Goal: Transaction & Acquisition: Purchase product/service

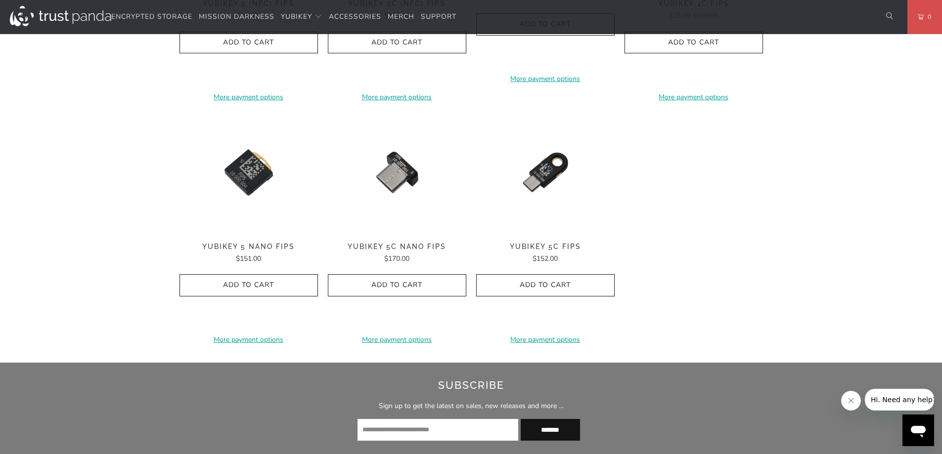
scroll to position [791, 0]
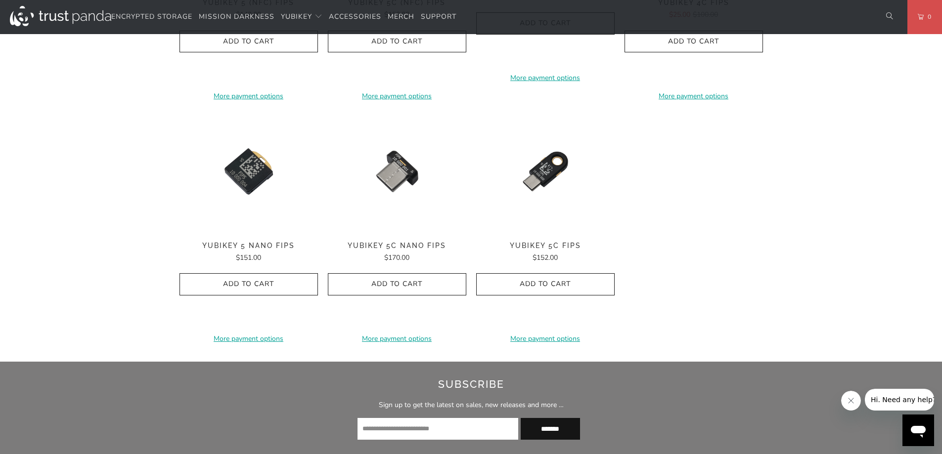
click at [395, 284] on icon "button" at bounding box center [397, 284] width 16 height 16
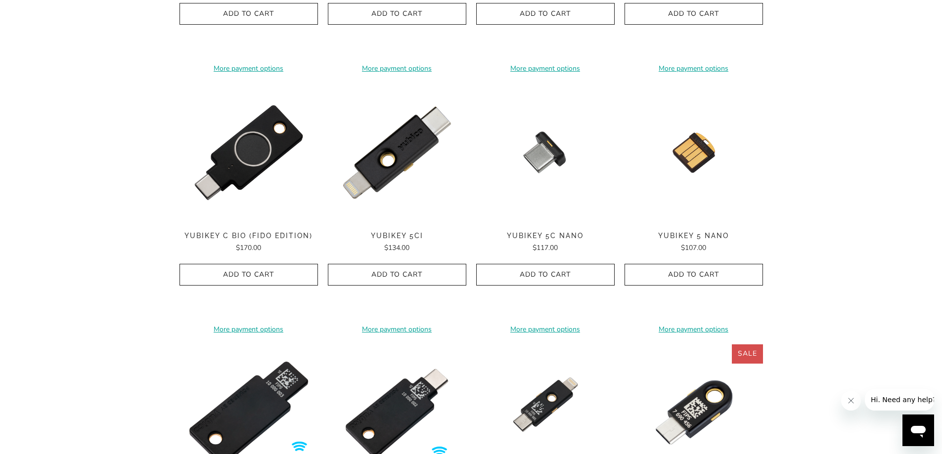
scroll to position [0, 0]
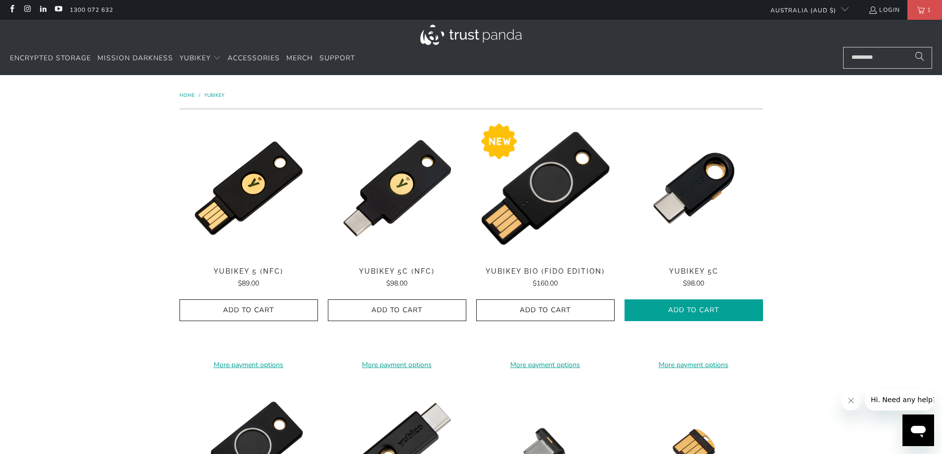
click at [699, 310] on icon "button" at bounding box center [694, 311] width 16 height 16
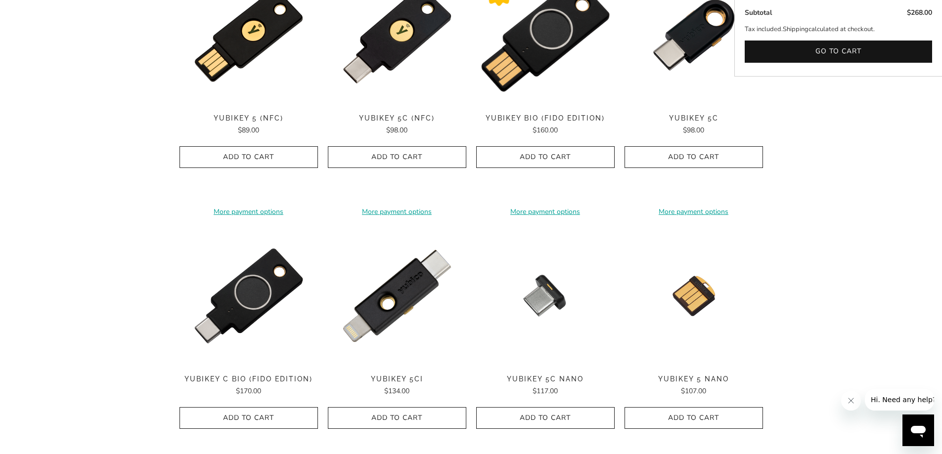
scroll to position [346, 0]
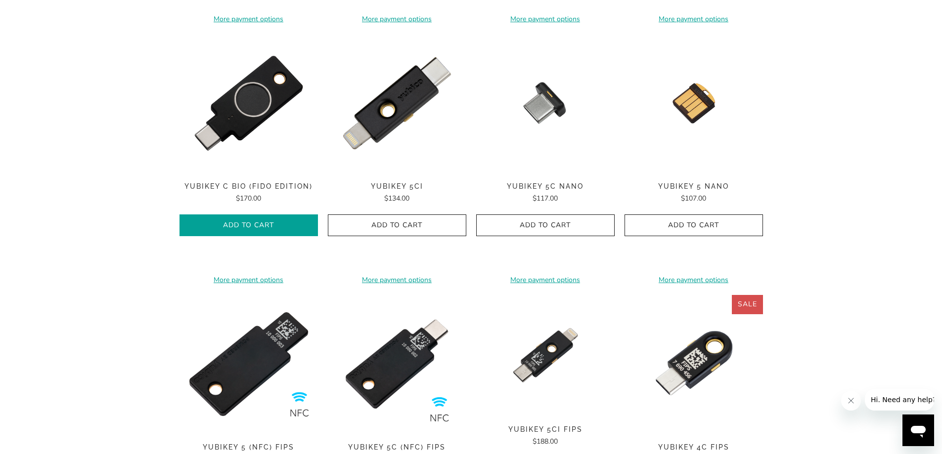
click at [256, 224] on icon "button" at bounding box center [249, 226] width 16 height 16
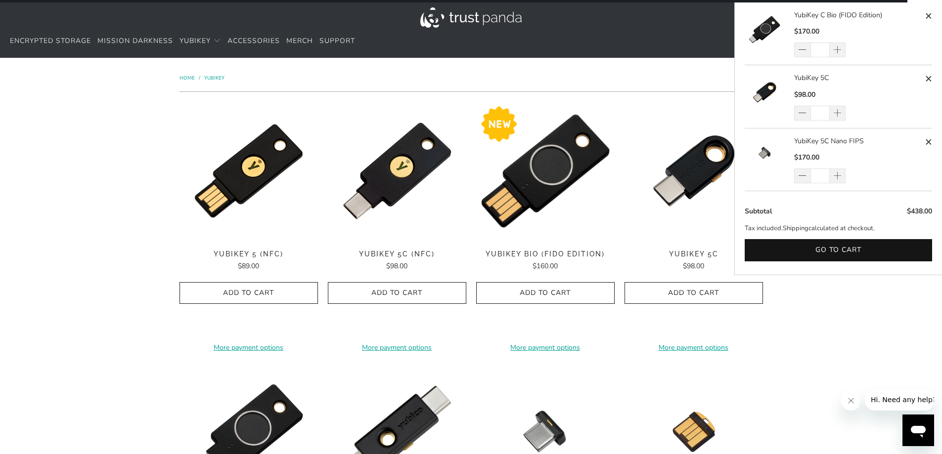
scroll to position [0, 0]
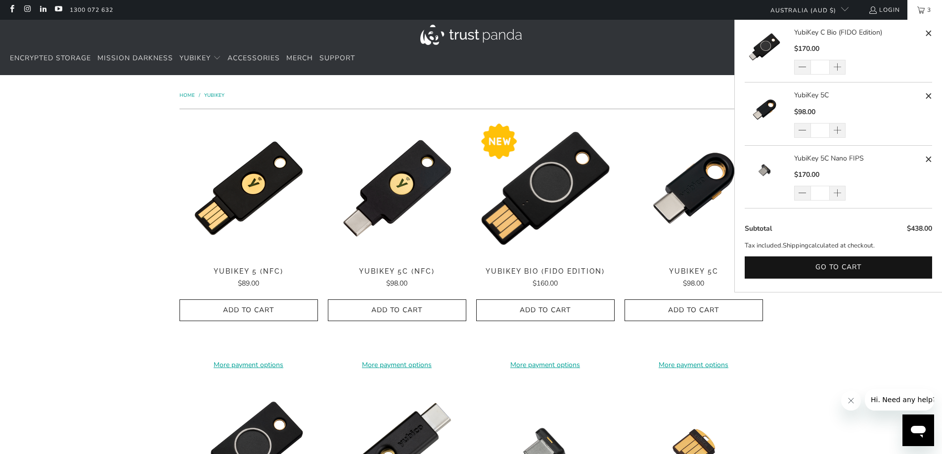
drag, startPoint x: 934, startPoint y: 16, endPoint x: 924, endPoint y: 16, distance: 9.9
click at [933, 15] on link "3" at bounding box center [924, 10] width 35 height 20
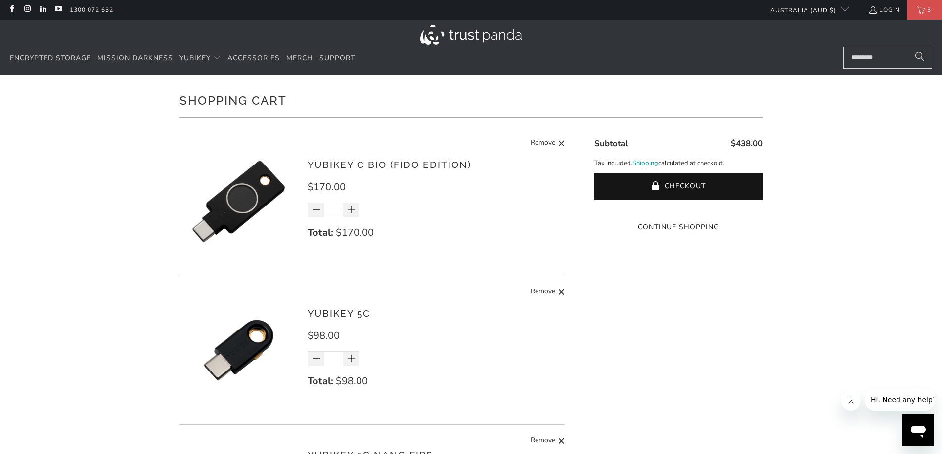
click at [479, 157] on div "YubiKey C Bio (FIDO Edition) $170.00 * Total: $170.00 Remove" at bounding box center [372, 204] width 386 height 144
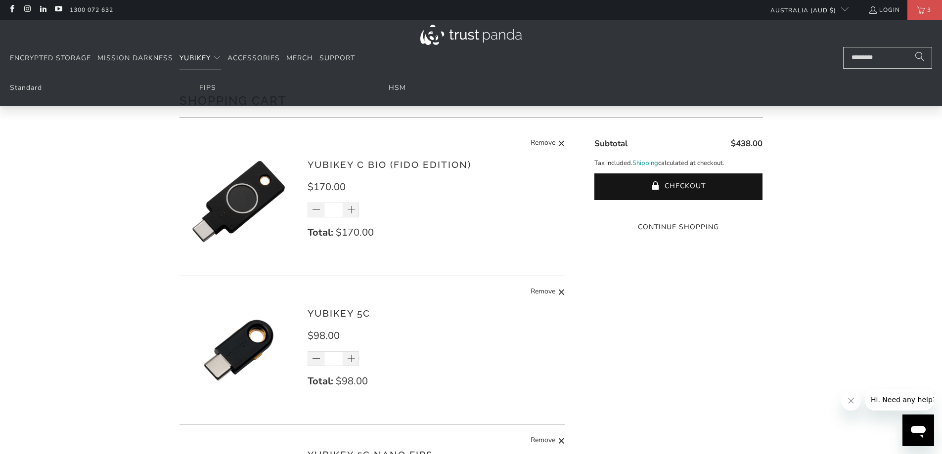
click at [192, 62] on span "YubiKey" at bounding box center [194, 57] width 31 height 9
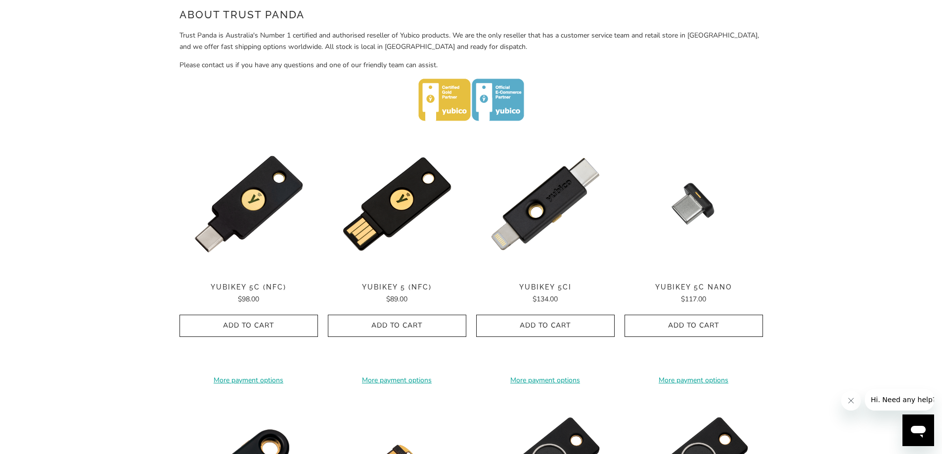
scroll to position [445, 0]
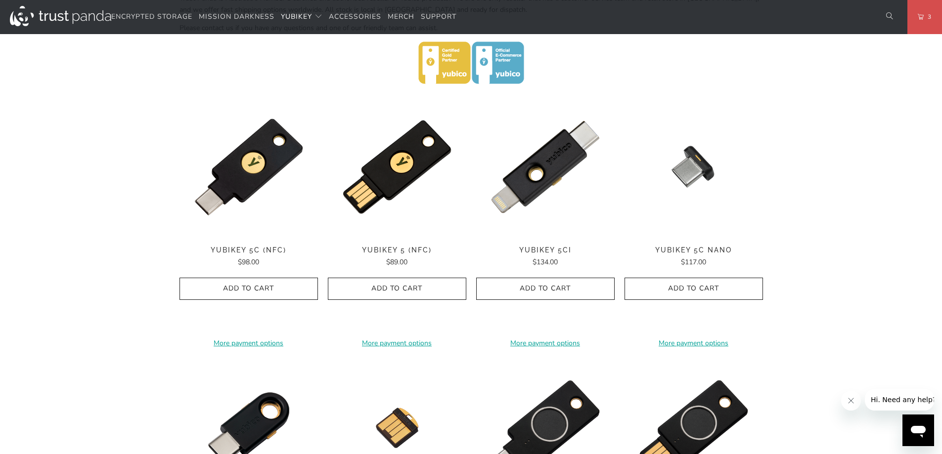
click at [228, 290] on span "Add to Cart" at bounding box center [249, 289] width 118 height 8
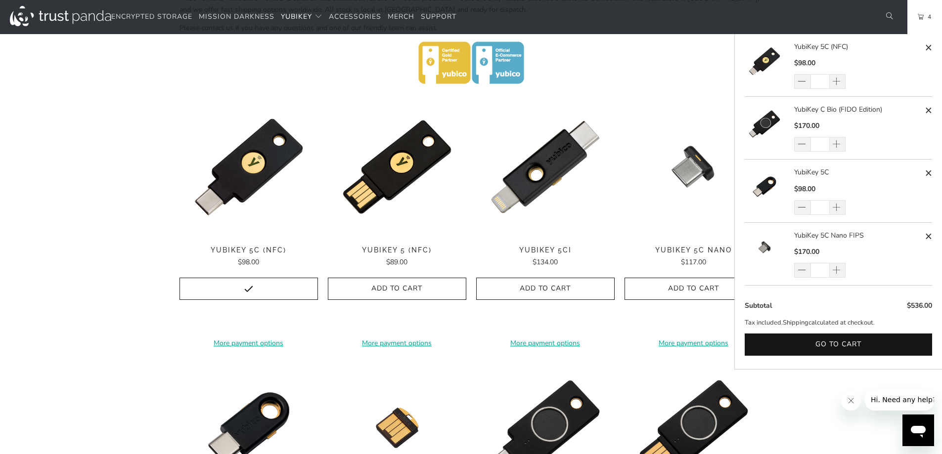
scroll to position [643, 0]
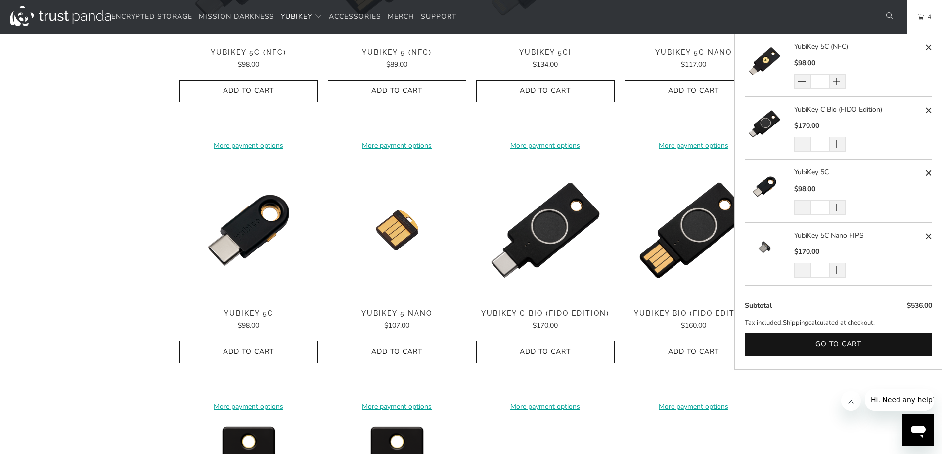
click at [921, 19] on link "4" at bounding box center [924, 17] width 35 height 34
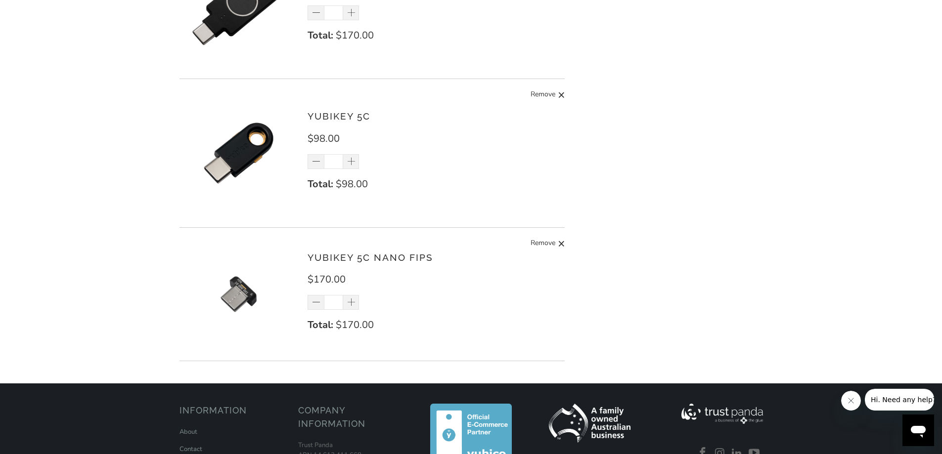
scroll to position [198, 0]
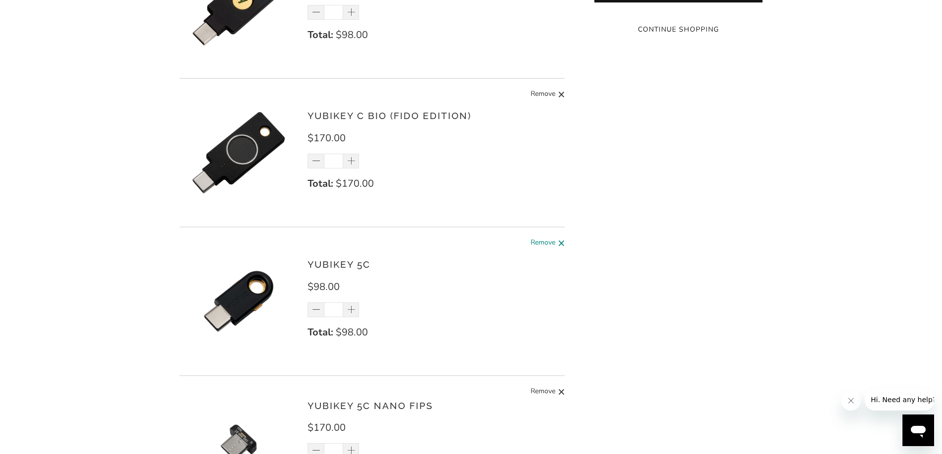
click at [559, 240] on span at bounding box center [561, 243] width 7 height 12
type input "*"
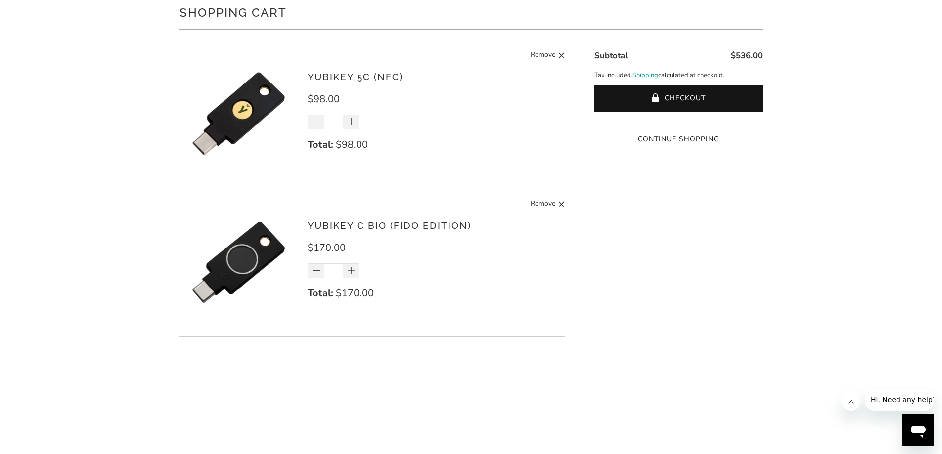
scroll to position [0, 0]
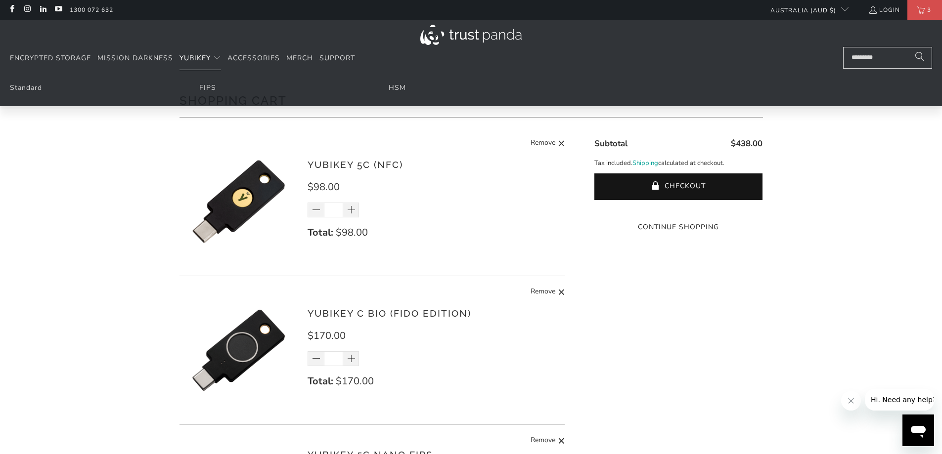
click at [199, 61] on span "YubiKey" at bounding box center [194, 57] width 31 height 9
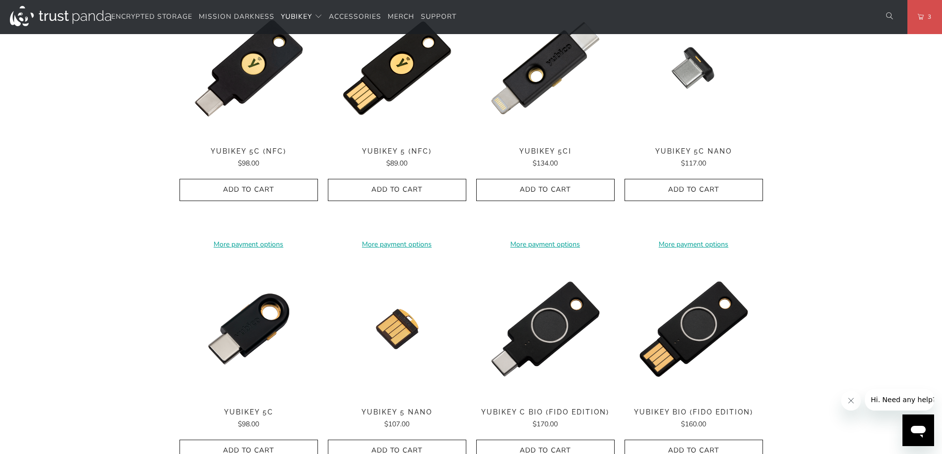
scroll to position [494, 0]
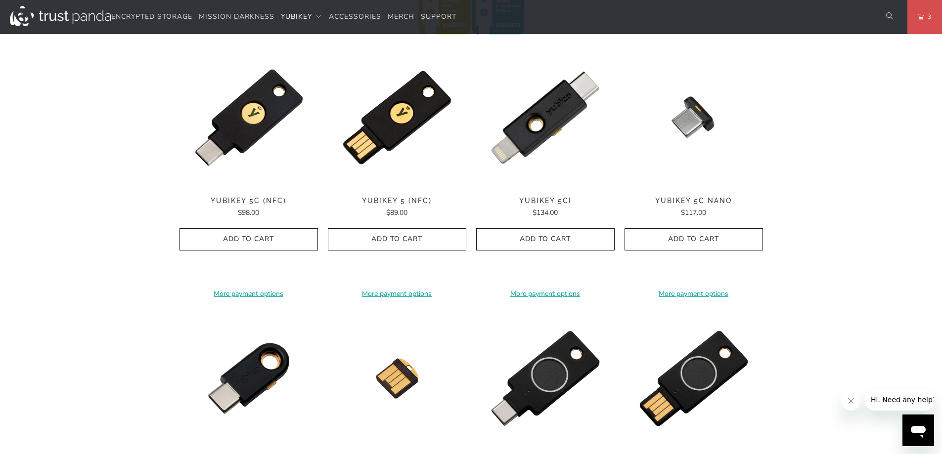
click at [244, 128] on div "**********" at bounding box center [248, 172] width 138 height 249
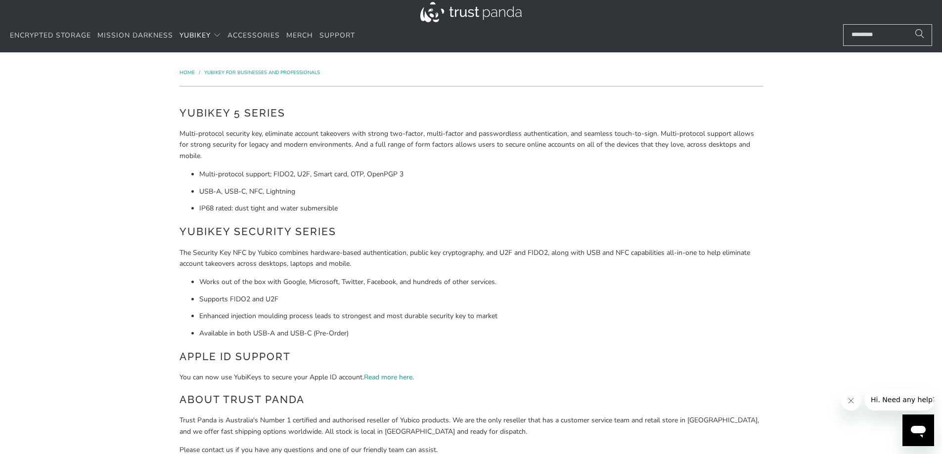
scroll to position [0, 0]
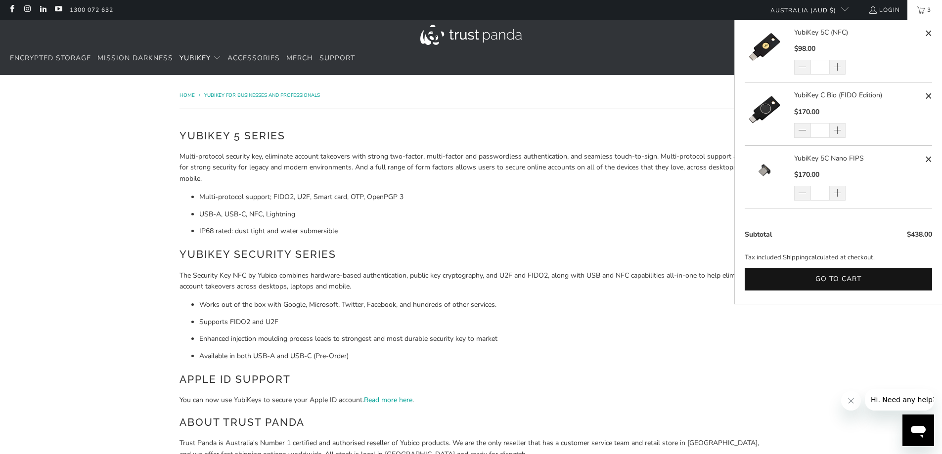
click at [915, 11] on link "3" at bounding box center [924, 10] width 35 height 20
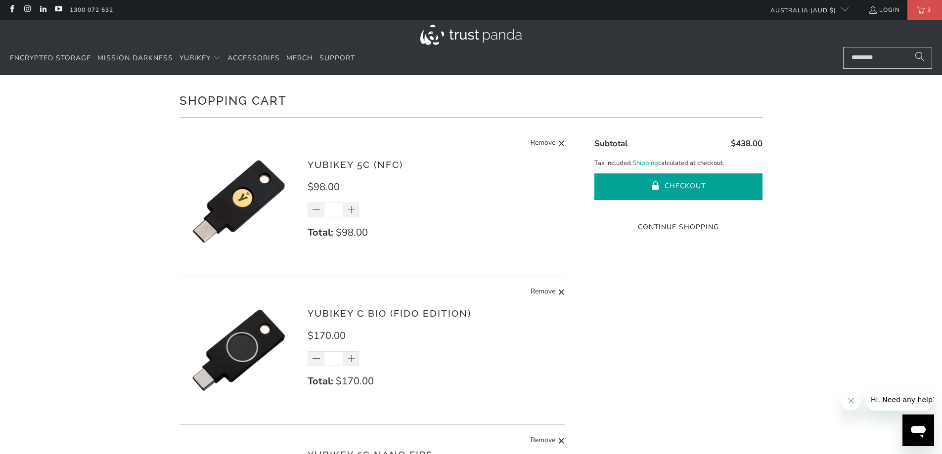
click at [678, 190] on button "Checkout" at bounding box center [678, 187] width 168 height 27
